Goal: Transaction & Acquisition: Download file/media

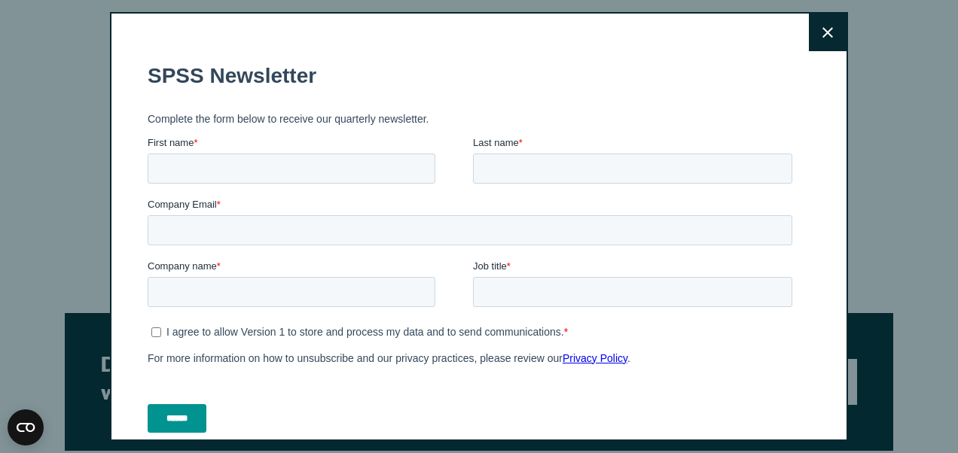
click at [809, 43] on button "Close" at bounding box center [828, 33] width 38 height 38
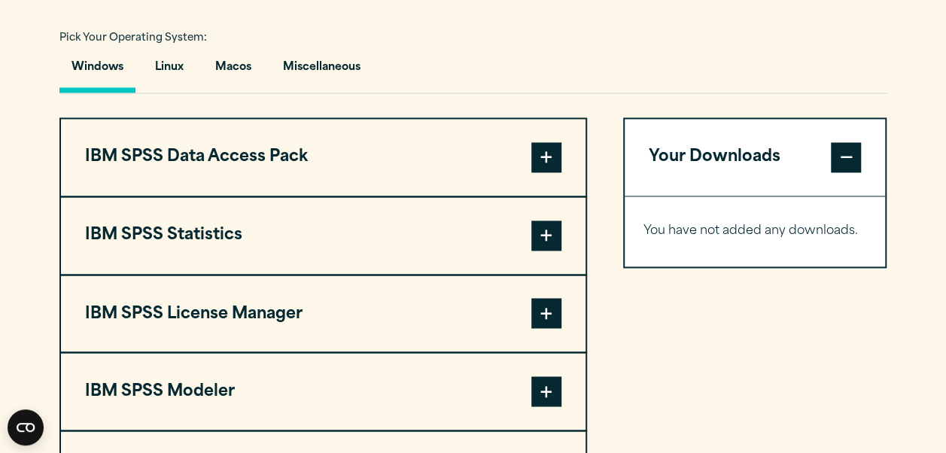
scroll to position [1114, 0]
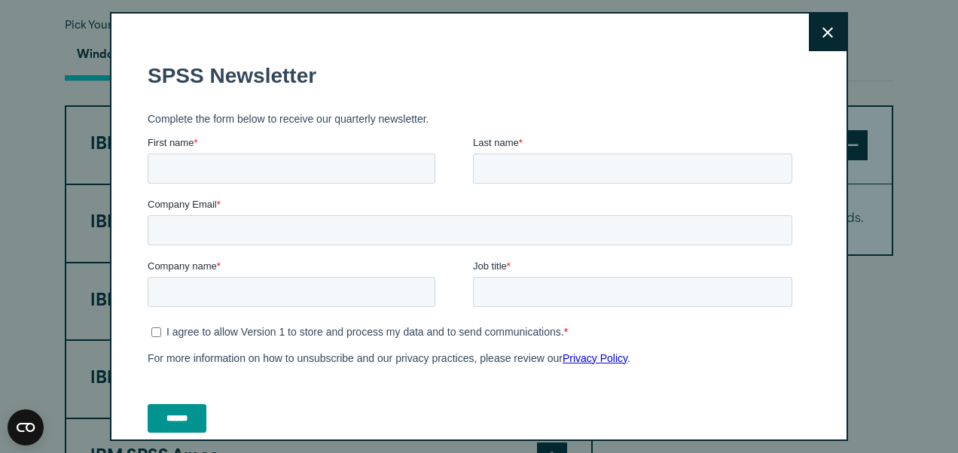
click at [825, 38] on button "Close" at bounding box center [828, 33] width 38 height 38
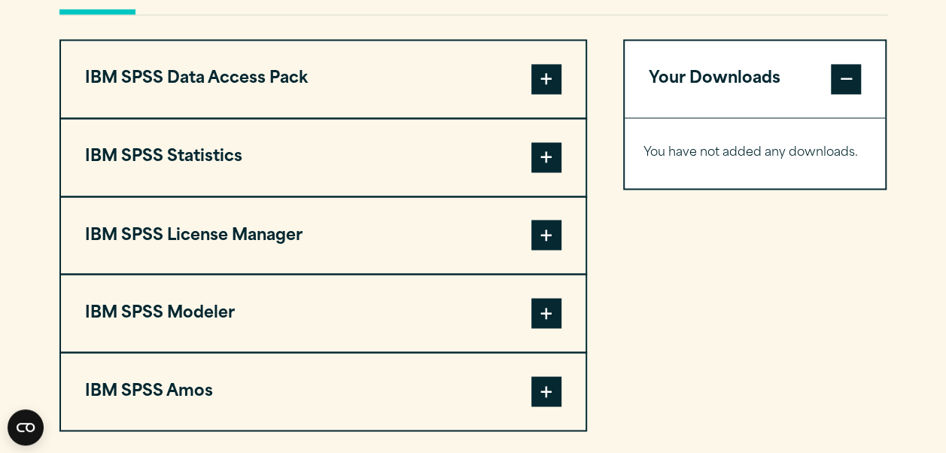
scroll to position [1185, 0]
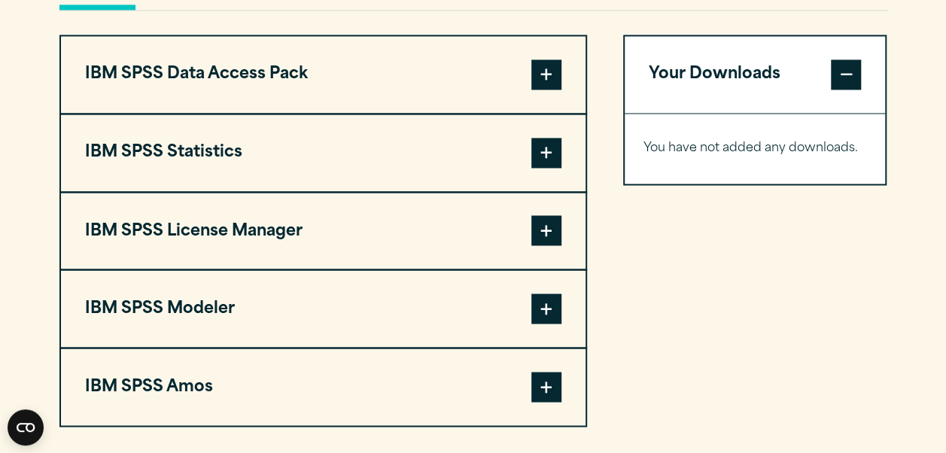
click at [391, 136] on button "IBM SPSS Statistics" at bounding box center [323, 152] width 525 height 77
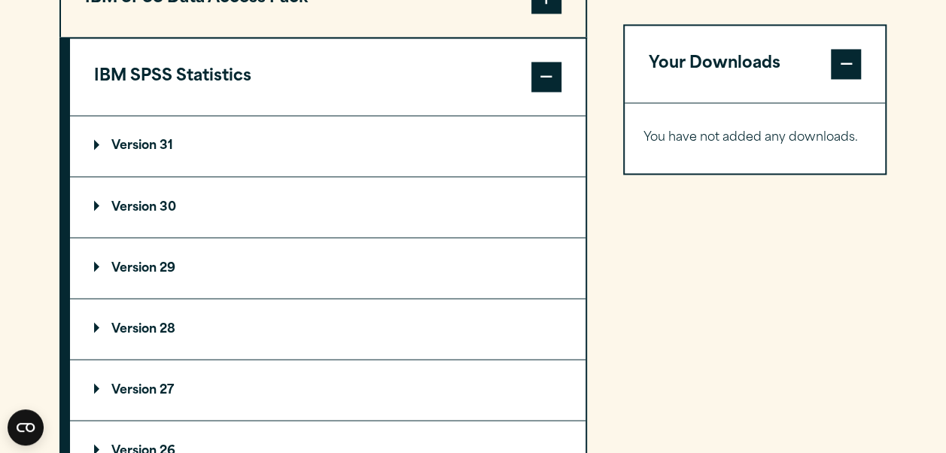
scroll to position [1268, 0]
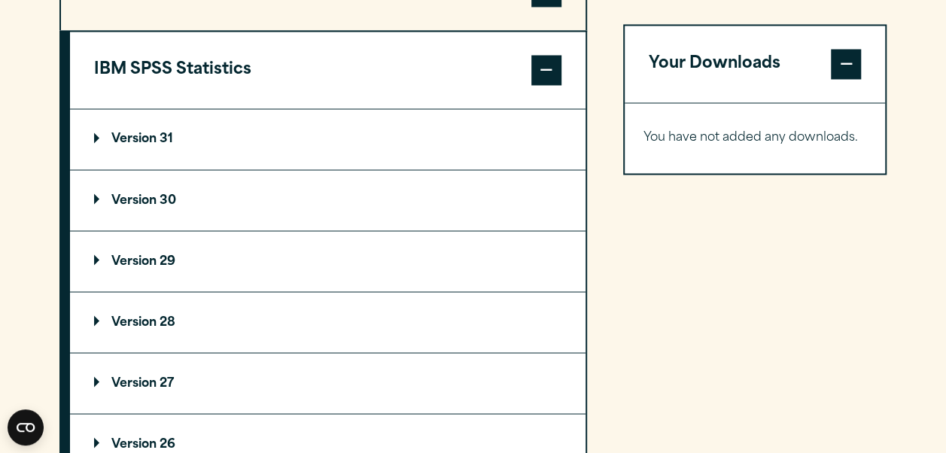
click at [145, 188] on summary "Version 30" at bounding box center [328, 200] width 516 height 60
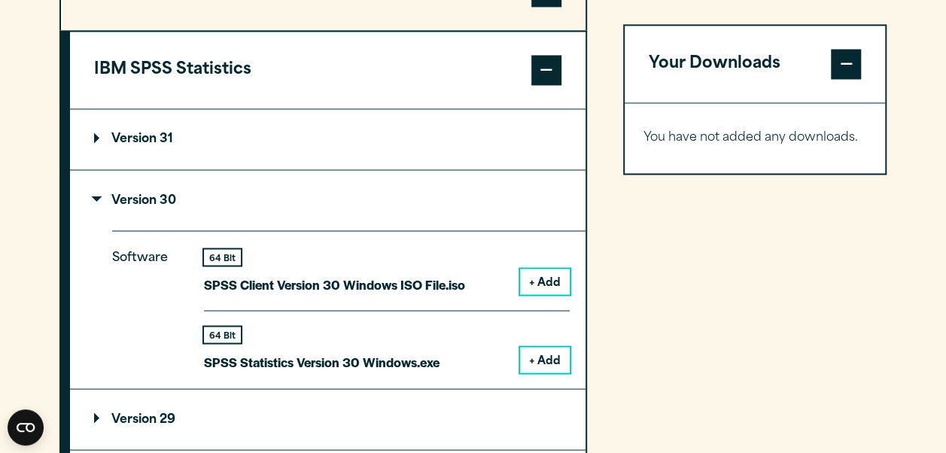
click at [146, 139] on p "Version 31" at bounding box center [133, 139] width 79 height 12
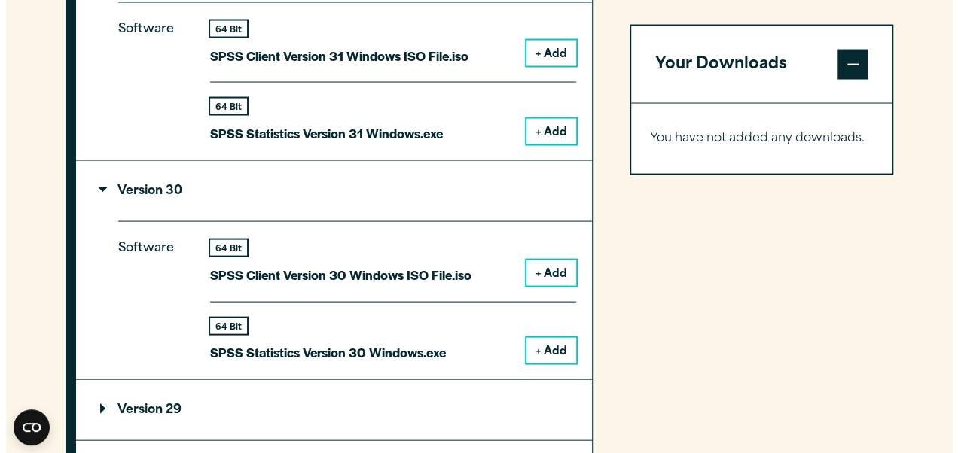
scroll to position [1481, 0]
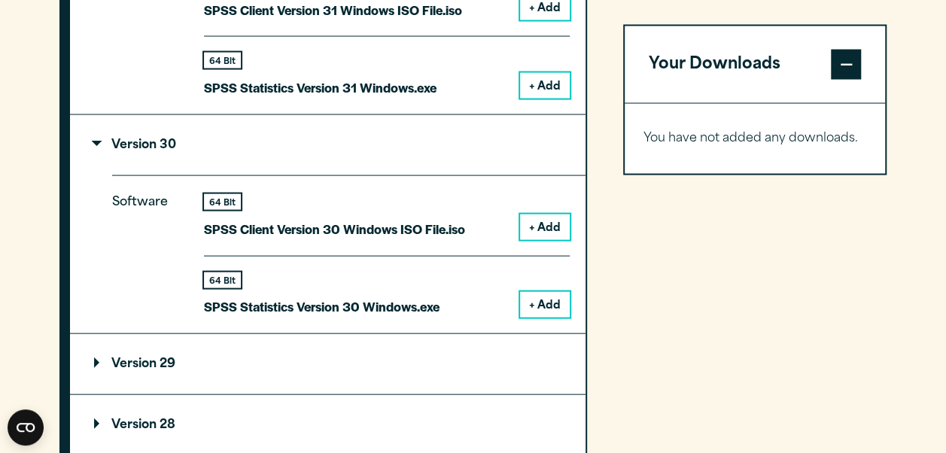
click at [536, 293] on button "+ Add" at bounding box center [545, 305] width 50 height 26
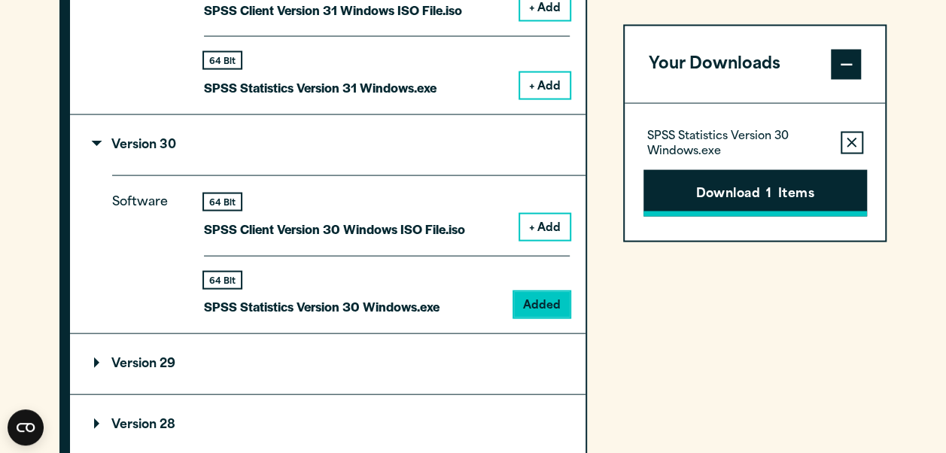
click at [734, 188] on button "Download 1 Items" at bounding box center [756, 192] width 224 height 47
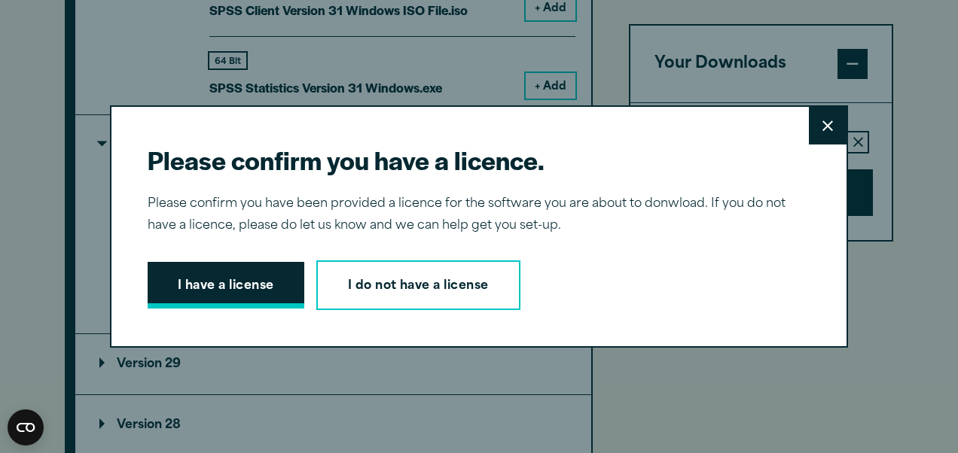
click at [208, 298] on button "I have a license" at bounding box center [226, 285] width 157 height 47
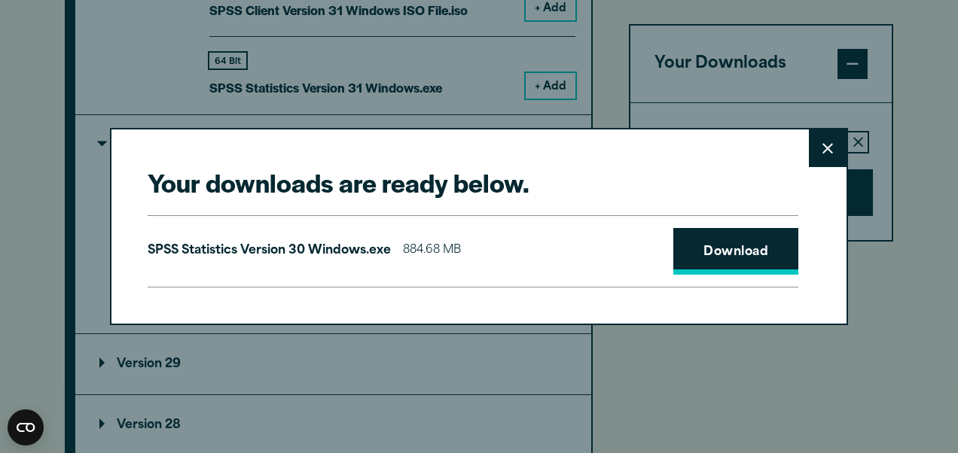
click at [696, 250] on link "Download" at bounding box center [735, 251] width 125 height 47
click at [617, 256] on div "SPSS Statistics Version 30 Windows.exe 884.68 MB Download" at bounding box center [473, 251] width 650 height 72
